Goal: Task Accomplishment & Management: Use online tool/utility

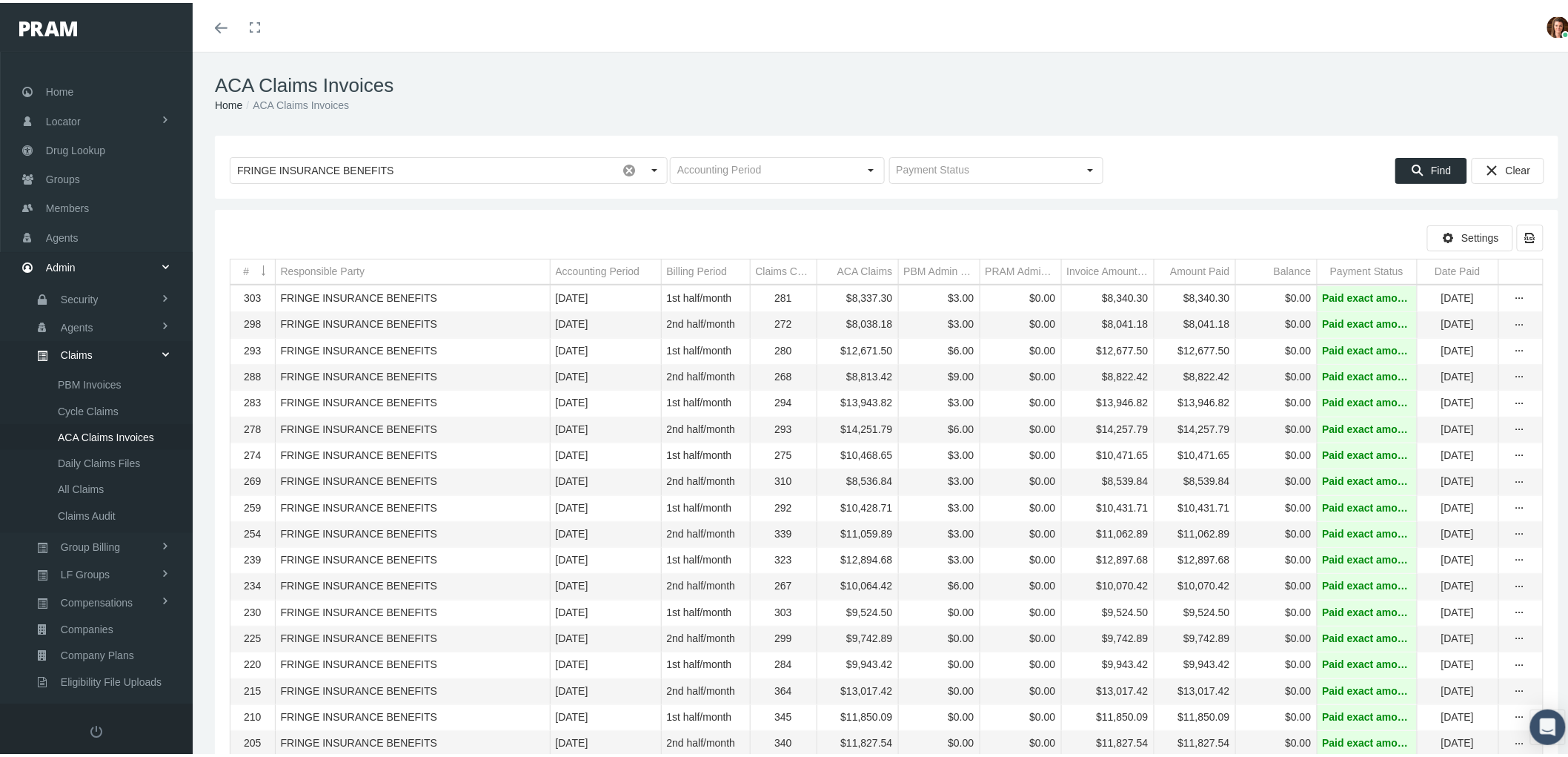
scroll to position [118, 0]
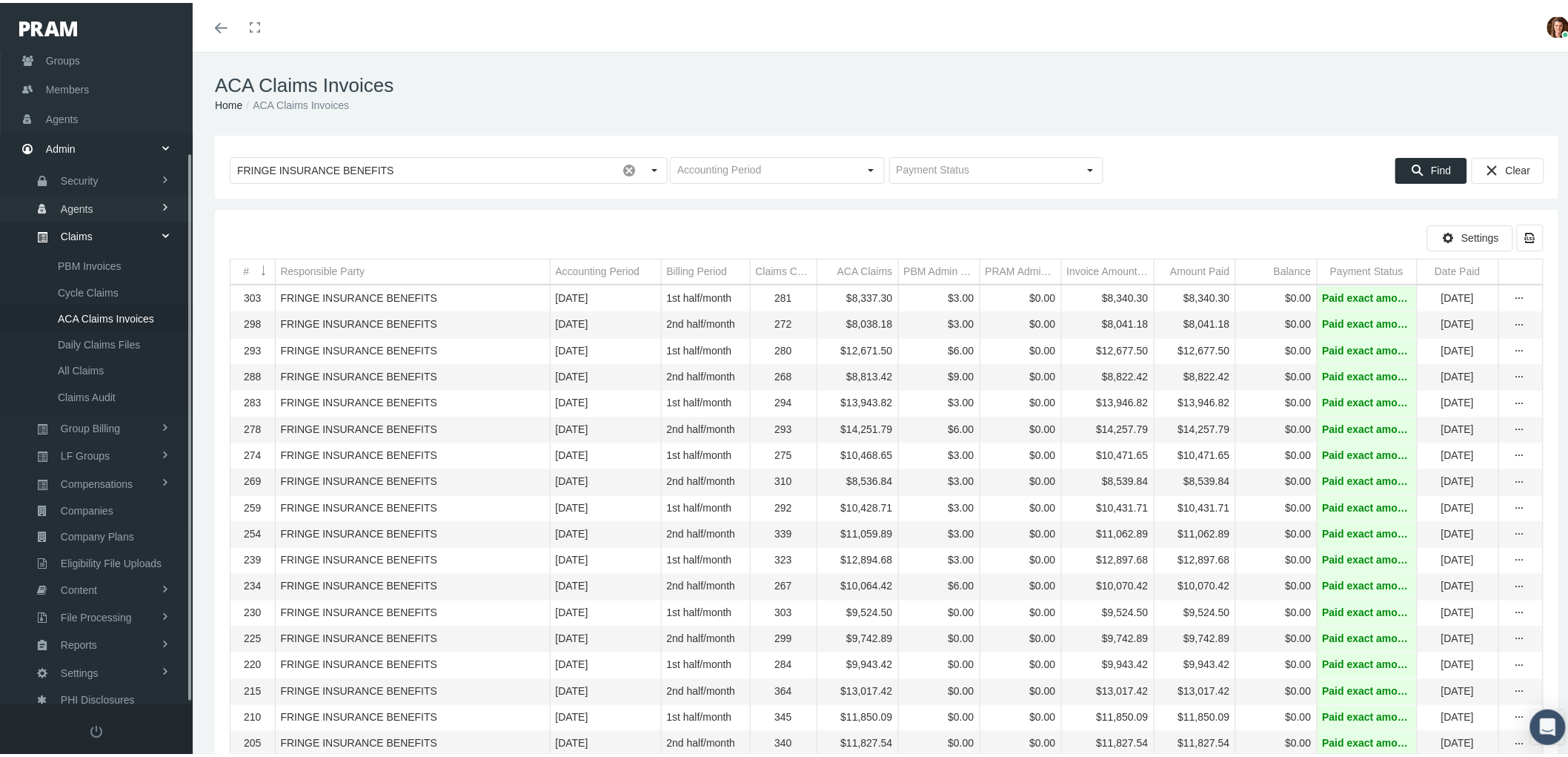
click at [75, 201] on span "Agents" at bounding box center [77, 206] width 33 height 25
click at [120, 355] on span "Bank Info Requests" at bounding box center [104, 365] width 91 height 25
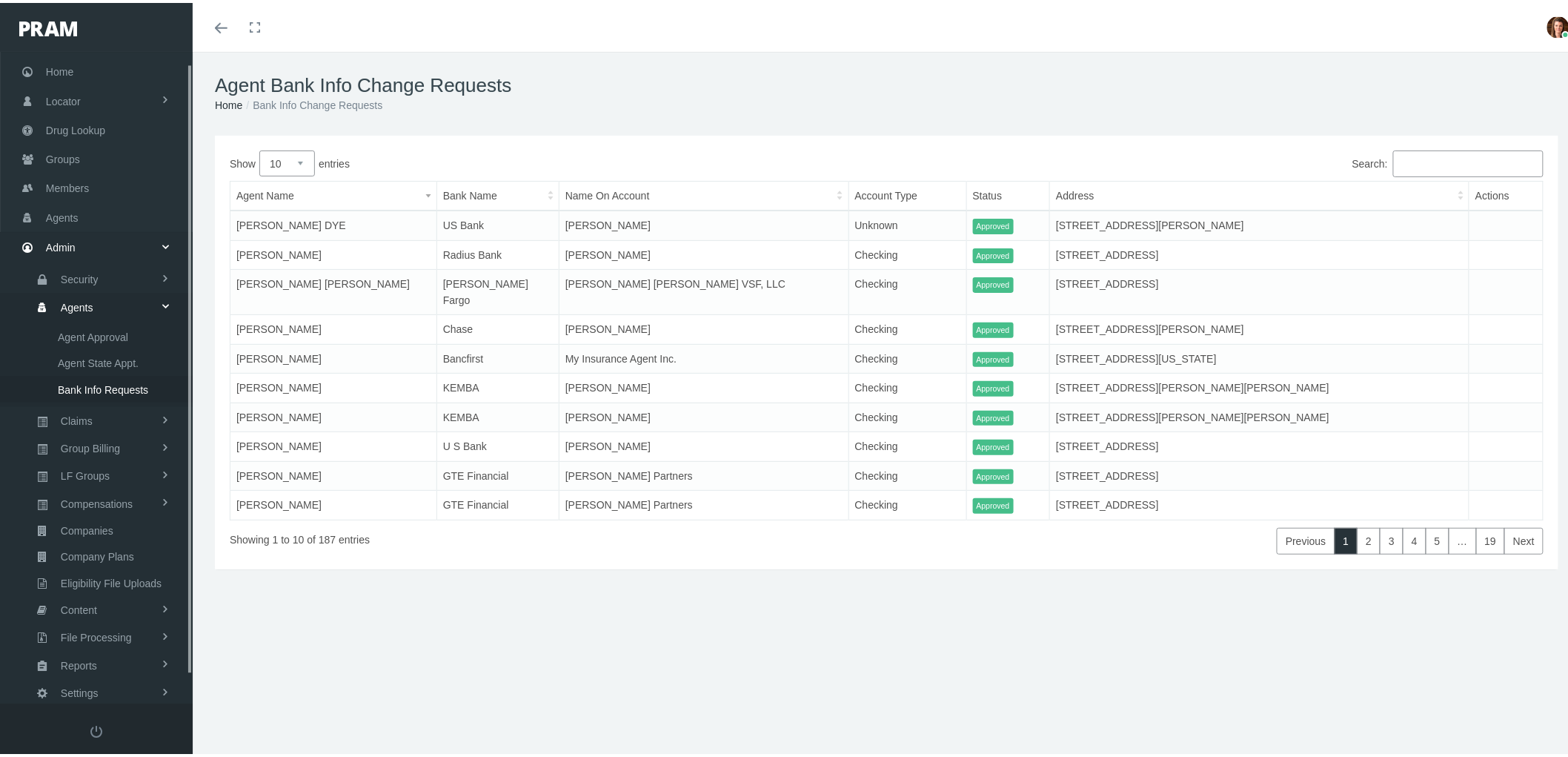
scroll to position [41, 0]
click at [118, 630] on link "Reports" at bounding box center [96, 640] width 193 height 26
click at [117, 576] on link "Reports" at bounding box center [96, 584] width 193 height 26
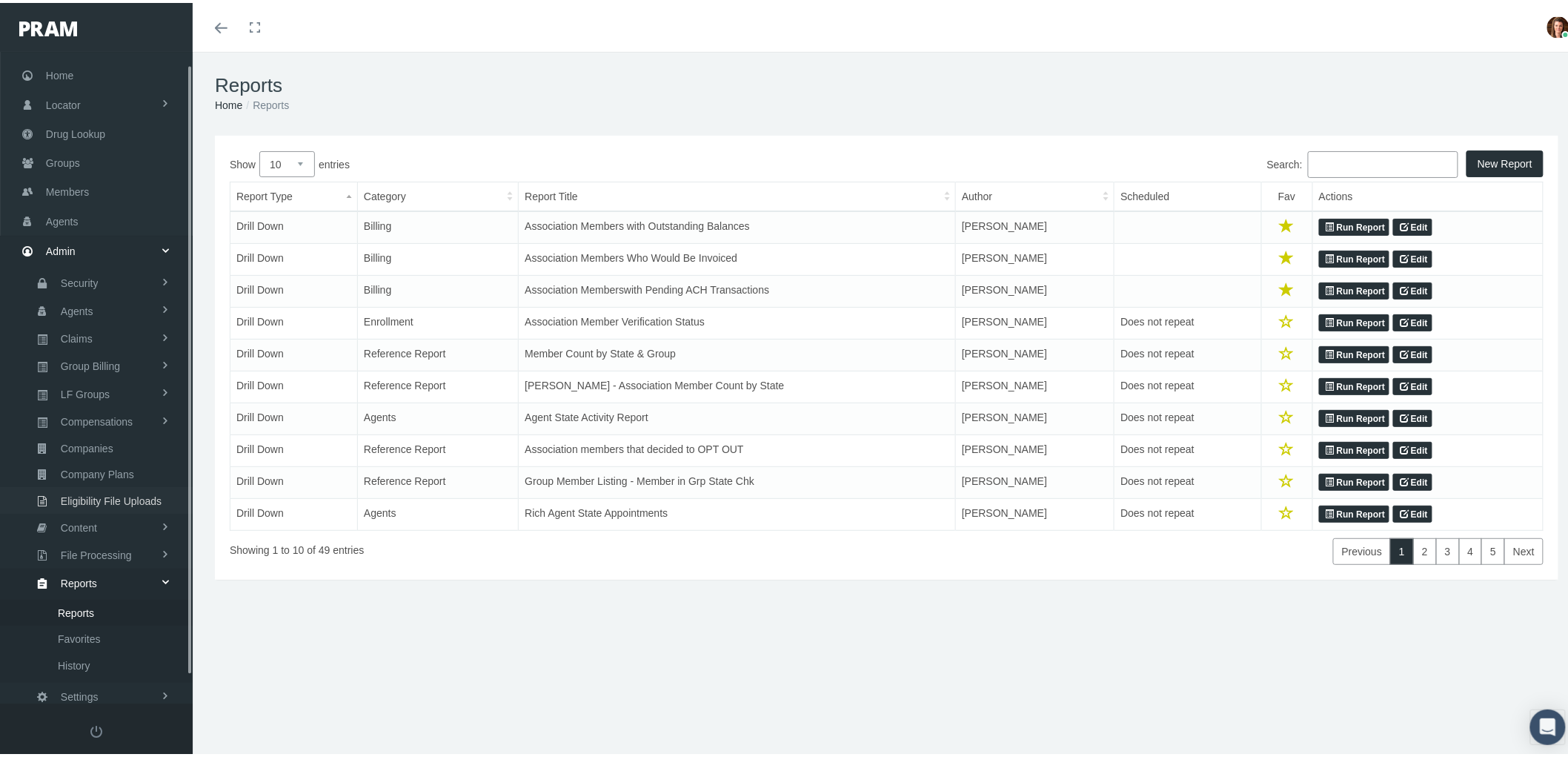
scroll to position [41, 0]
click at [68, 600] on span "Favorites" at bounding box center [80, 611] width 43 height 25
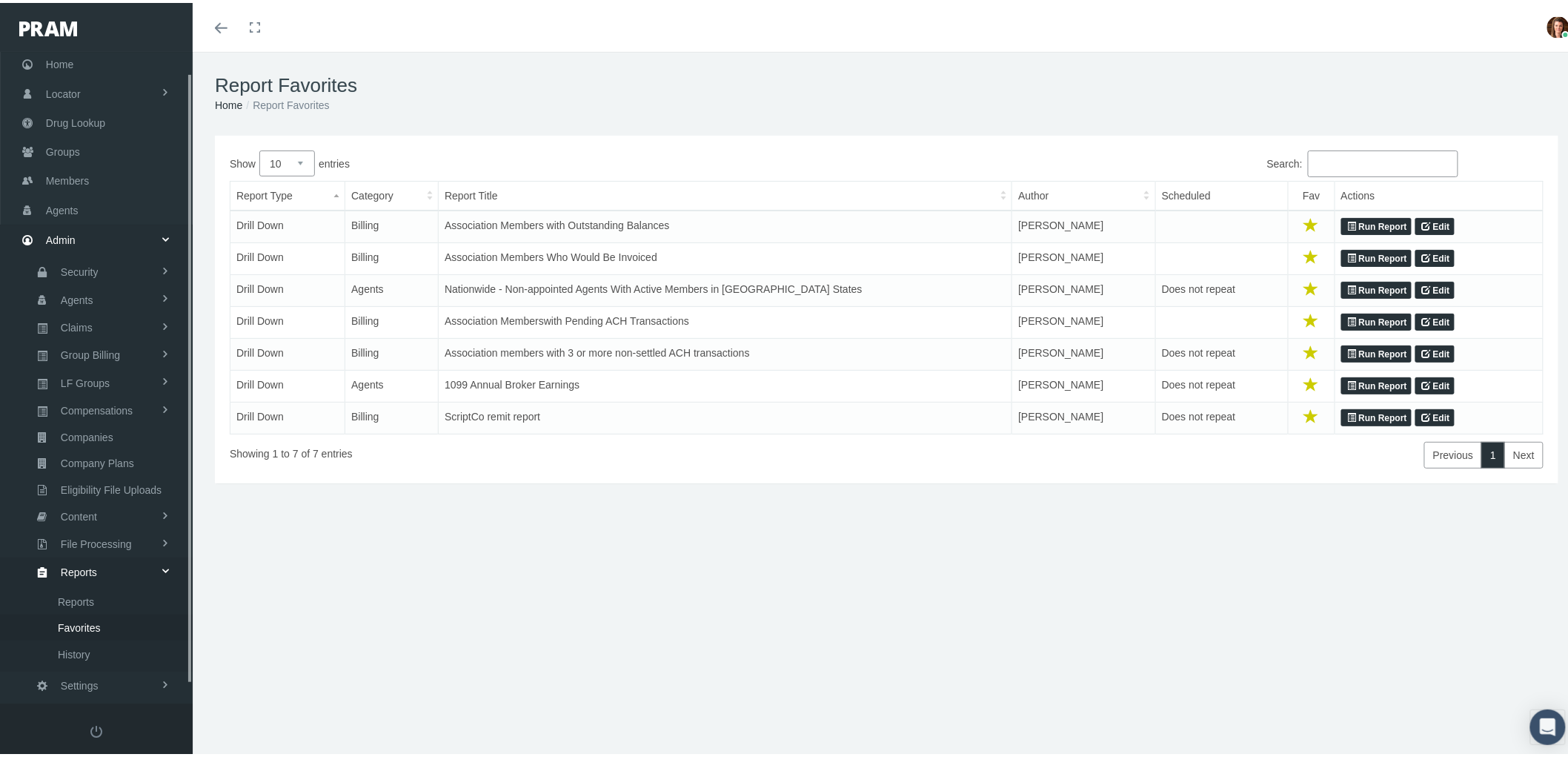
scroll to position [41, 0]
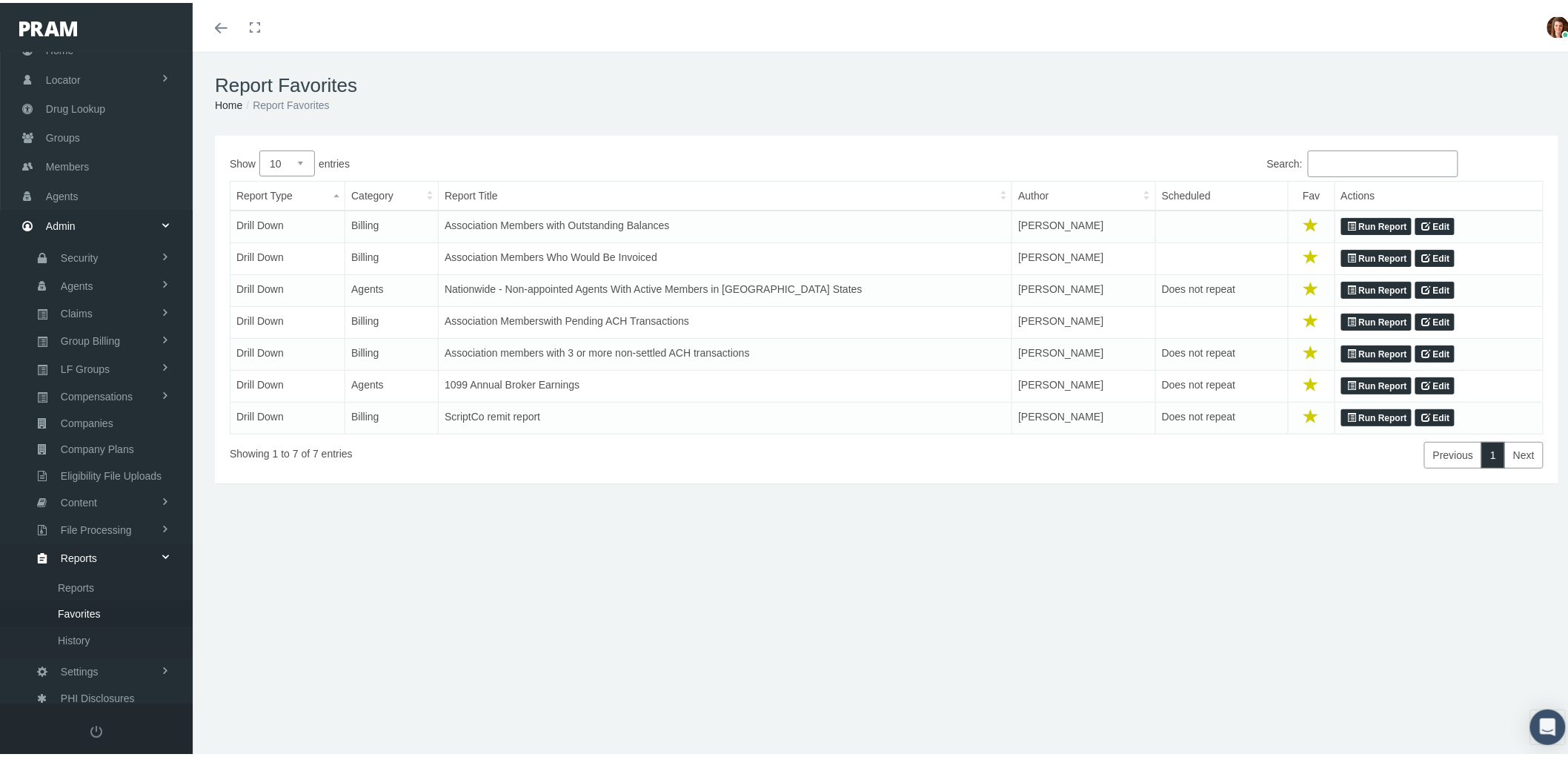
click at [1373, 423] on link "Run Report" at bounding box center [1376, 414] width 70 height 18
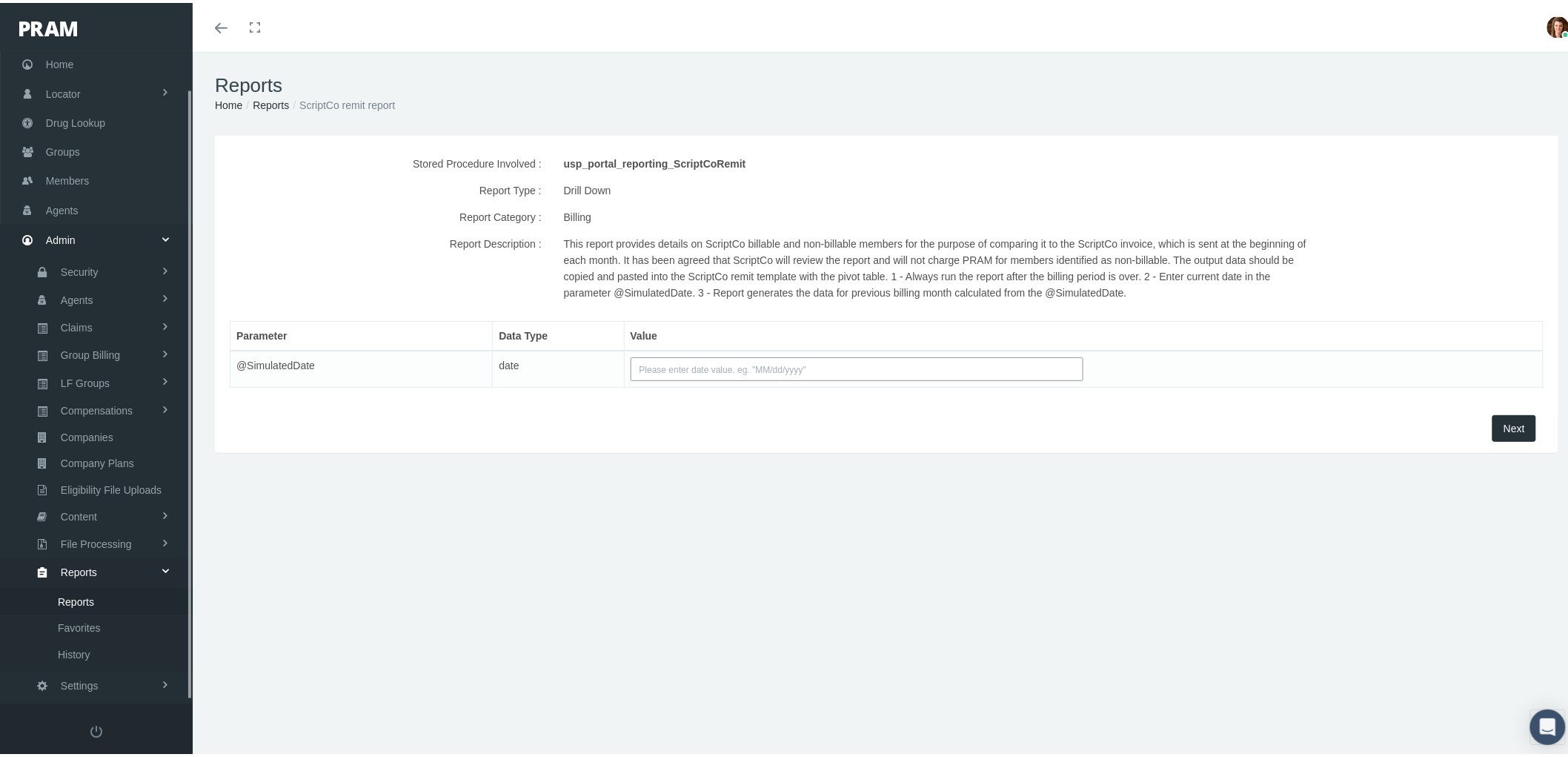
scroll to position [41, 0]
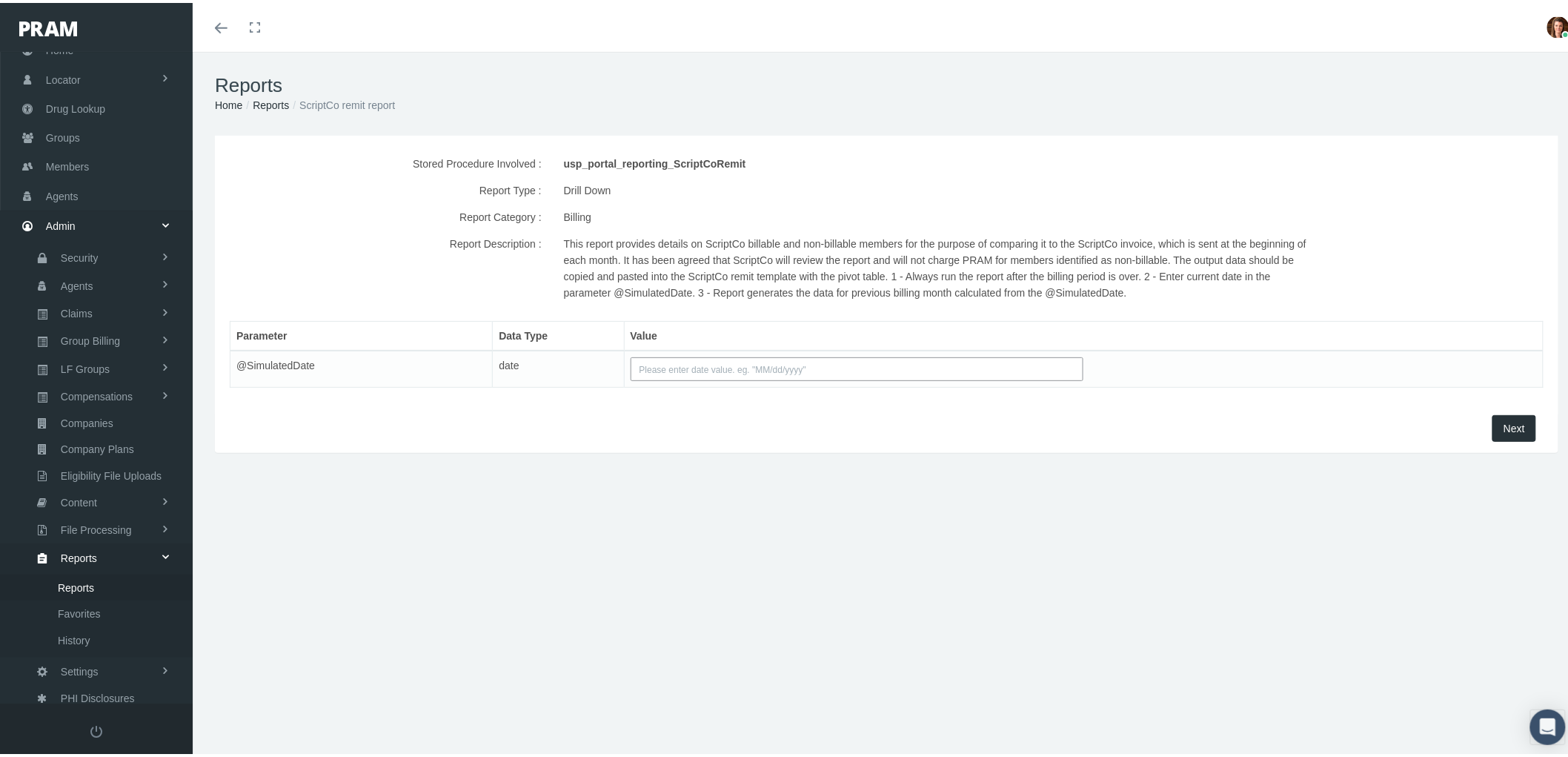
click at [709, 367] on input "text" at bounding box center [858, 367] width 454 height 24
click at [751, 433] on td "5" at bounding box center [752, 438] width 22 height 22
type input "09/05/2025"
click at [1510, 431] on button "Next" at bounding box center [1513, 425] width 44 height 27
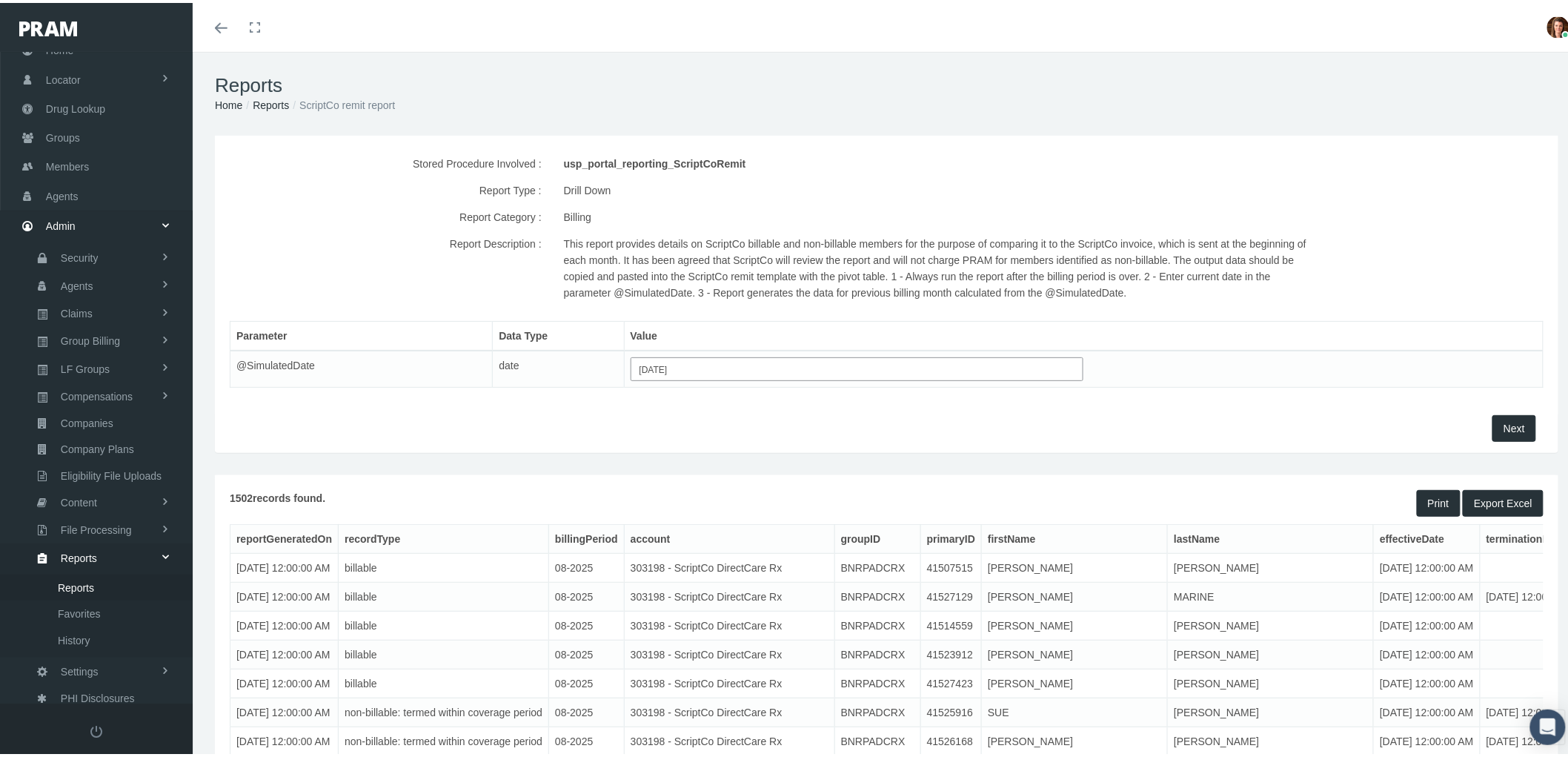
click at [1464, 495] on button "Export Excel" at bounding box center [1503, 500] width 80 height 27
